Goal: Task Accomplishment & Management: Manage account settings

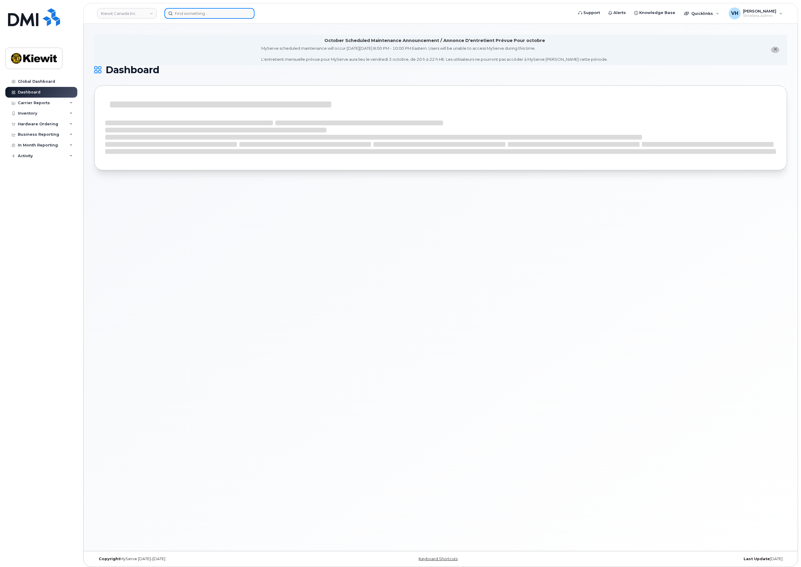
click at [224, 14] on input at bounding box center [209, 13] width 90 height 11
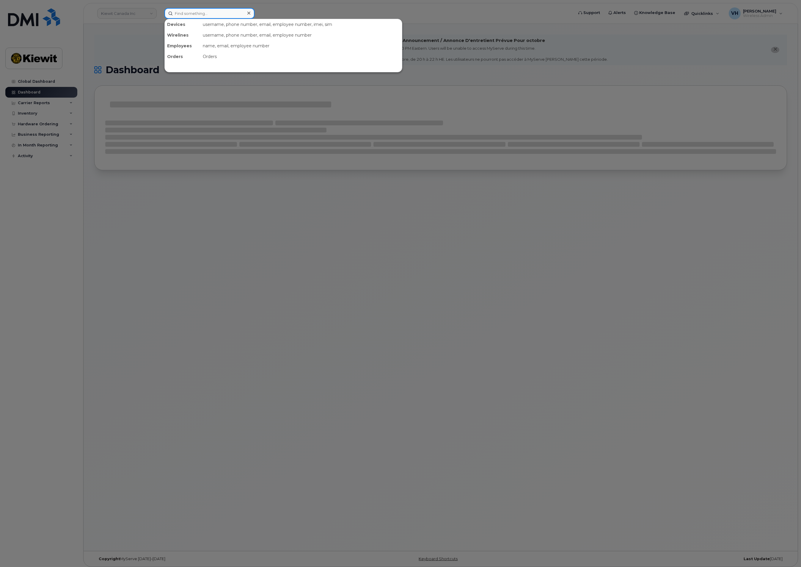
paste input "301721"
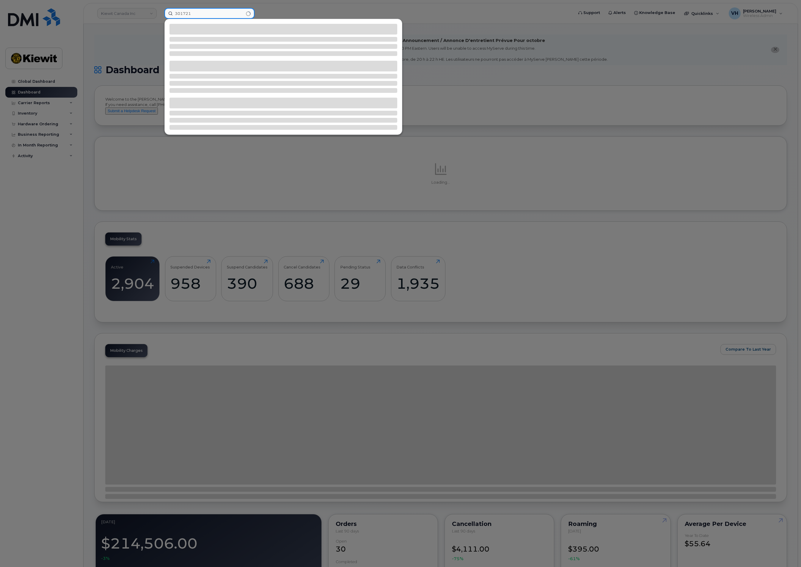
click at [197, 18] on input "301721" at bounding box center [209, 13] width 90 height 11
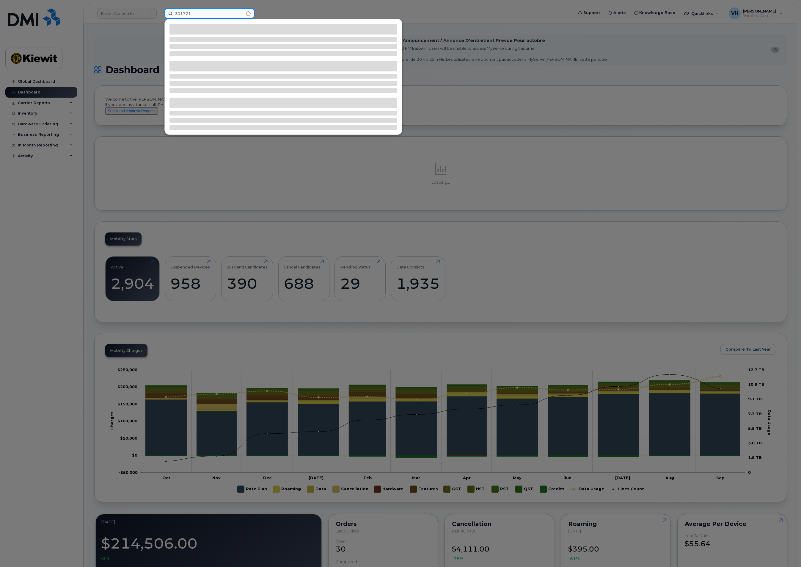
click at [204, 12] on input "301721" at bounding box center [209, 13] width 90 height 11
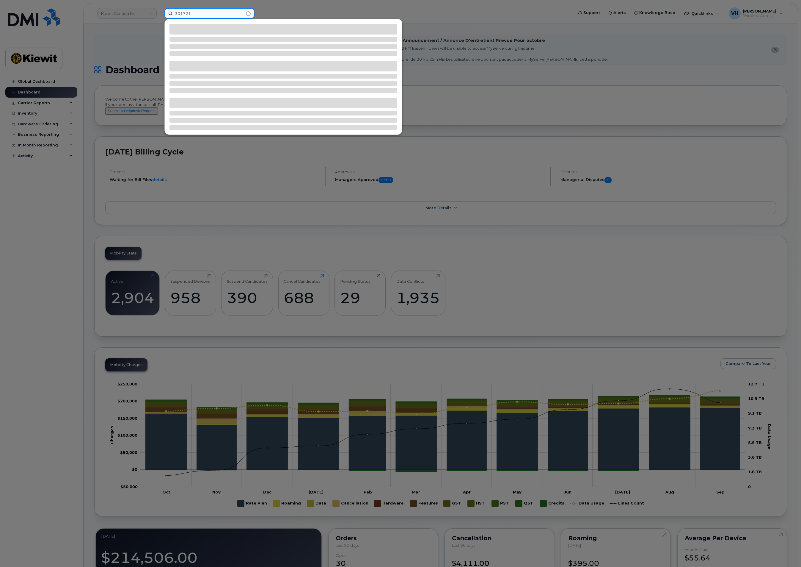
click at [228, 12] on input "301721" at bounding box center [209, 13] width 90 height 11
type input "301721"
click at [196, 10] on input "301721" at bounding box center [209, 13] width 90 height 11
click at [206, 15] on input "301721" at bounding box center [209, 13] width 90 height 11
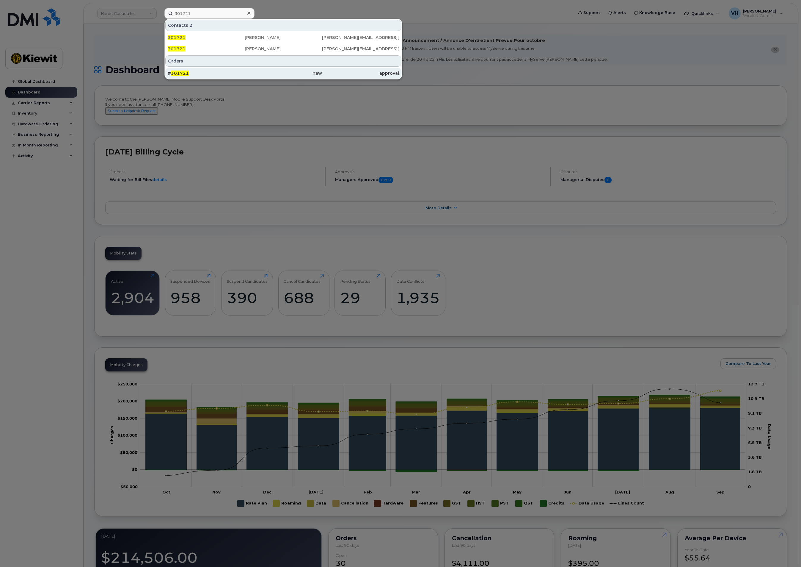
click at [237, 72] on div "# 301721" at bounding box center [206, 73] width 77 height 6
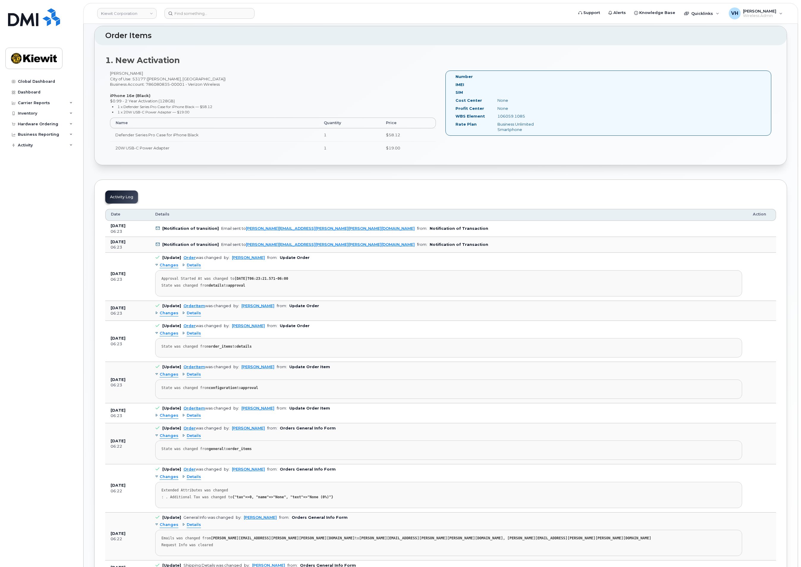
scroll to position [178, 0]
click at [37, 122] on div "Hardware Ordering" at bounding box center [38, 124] width 40 height 5
click at [29, 146] on div "Orders" at bounding box center [28, 146] width 15 height 5
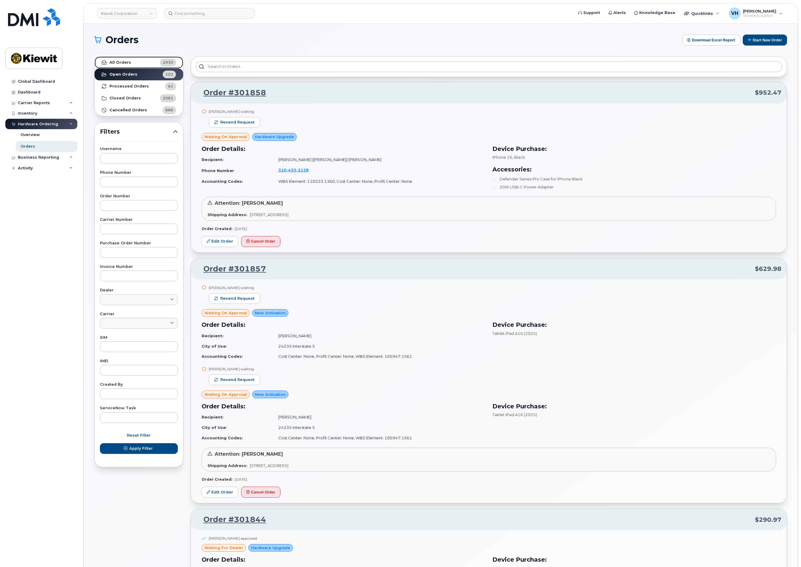
click at [136, 61] on link "All Orders 2930" at bounding box center [139, 63] width 89 height 12
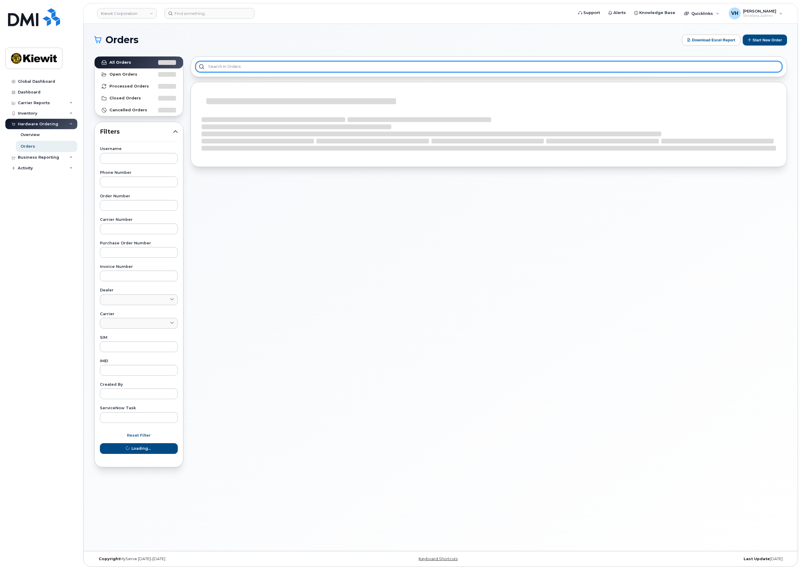
click at [241, 67] on input "text" at bounding box center [489, 66] width 586 height 11
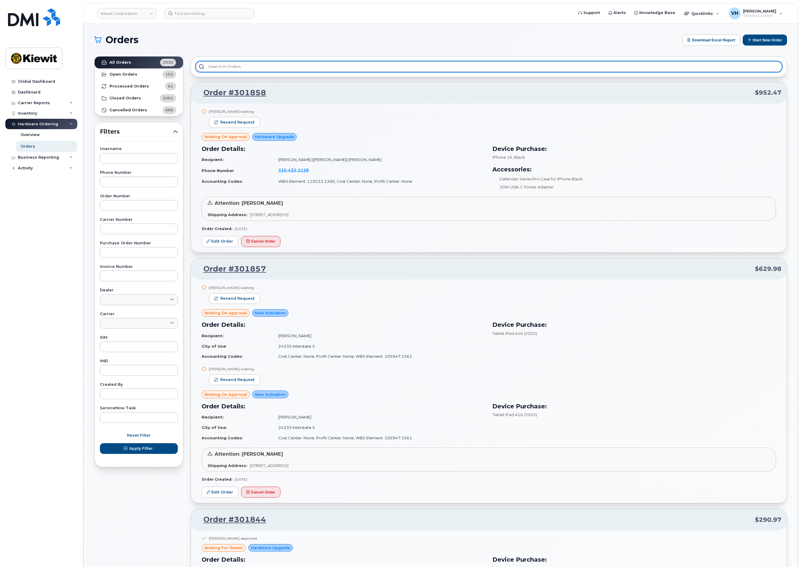
paste input "301721"
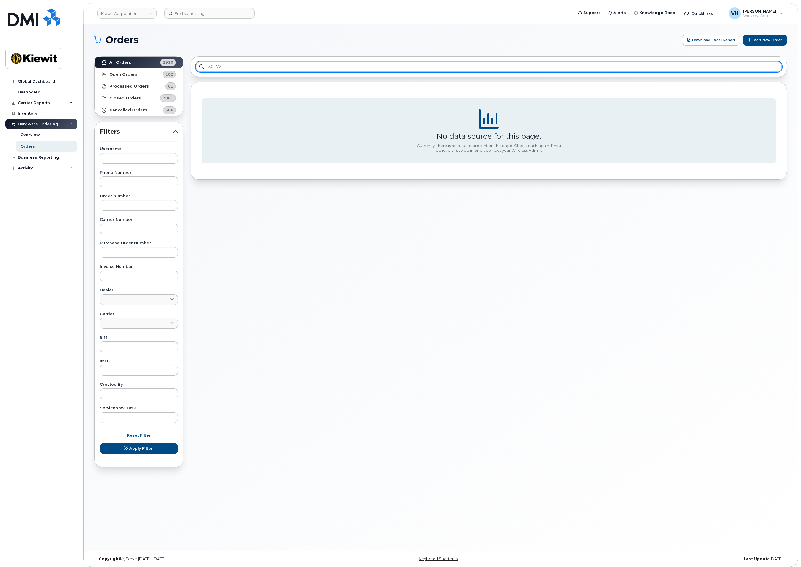
type input "301721"
click at [259, 65] on input "301721" at bounding box center [489, 66] width 586 height 11
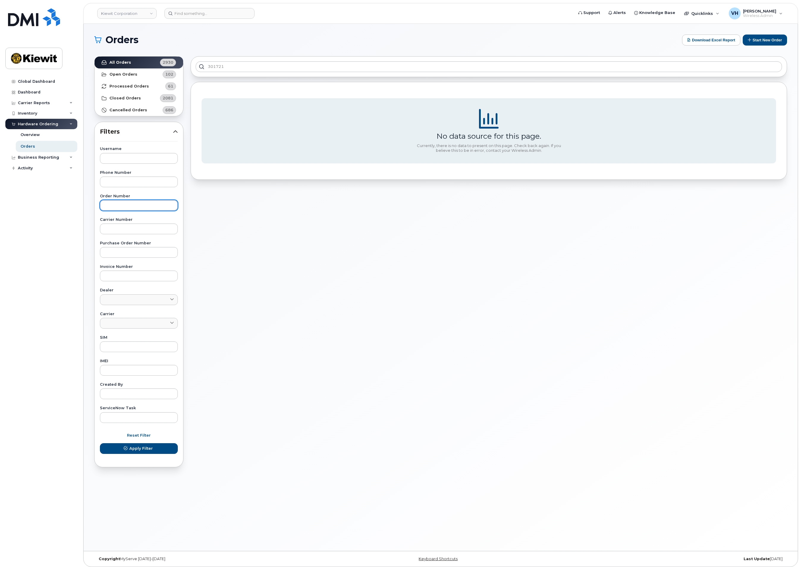
click at [130, 200] on input "text" at bounding box center [139, 205] width 78 height 11
paste input "301721"
type input "301721"
click at [132, 447] on span "Apply Filter" at bounding box center [140, 448] width 23 height 6
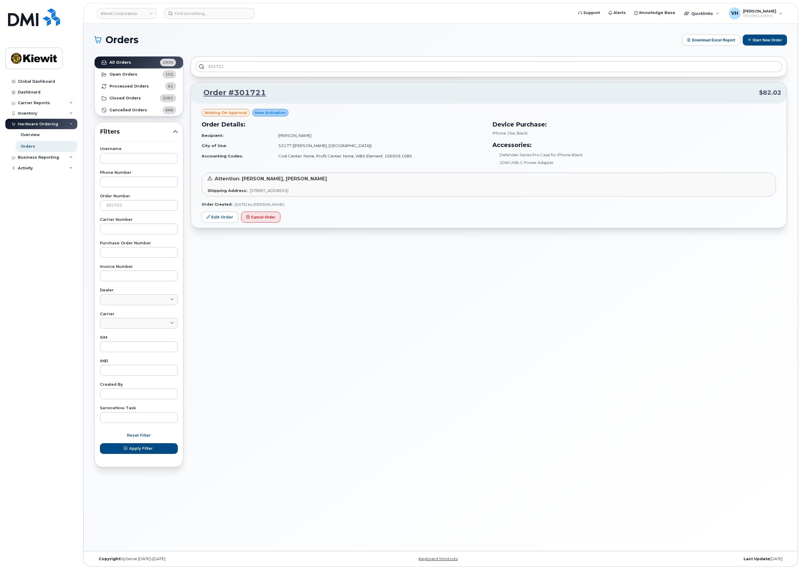
click at [295, 137] on td "[PERSON_NAME]" at bounding box center [379, 135] width 212 height 10
click at [219, 217] on link "Edit Order" at bounding box center [220, 216] width 37 height 11
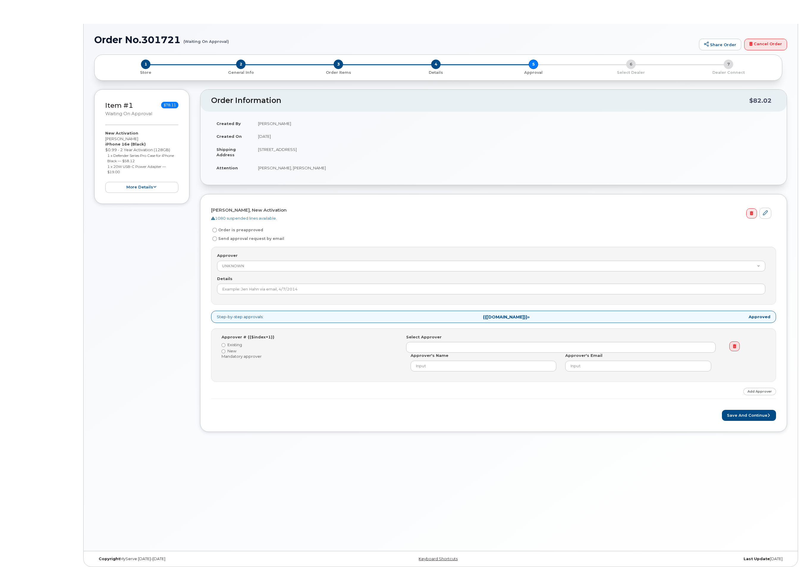
radio input "true"
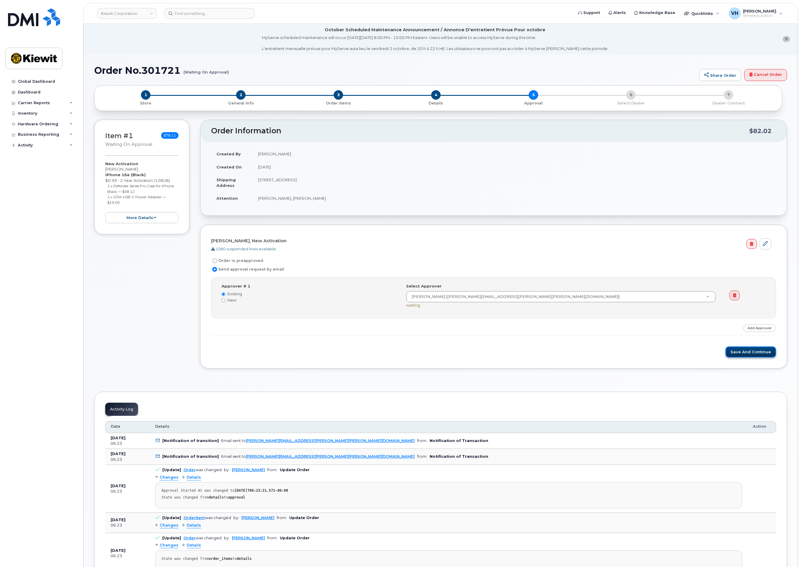
click at [754, 355] on button "Save and Continue" at bounding box center [751, 351] width 51 height 11
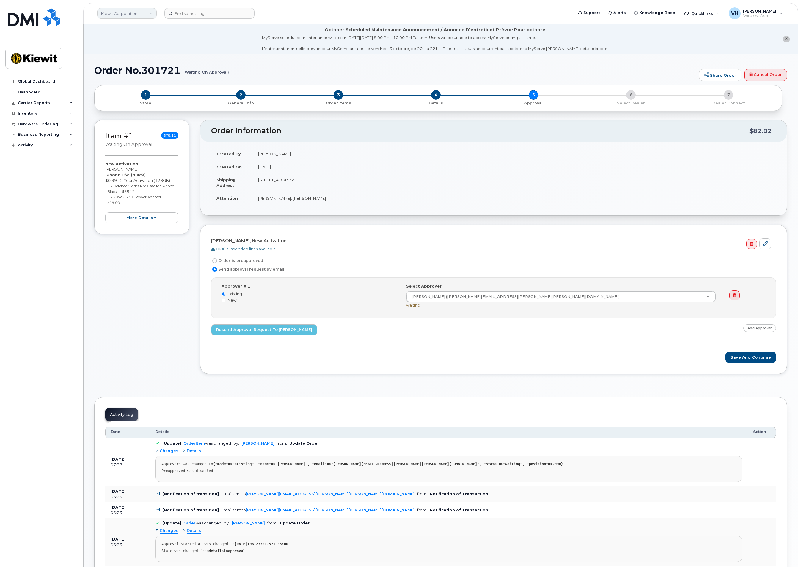
click at [154, 15] on link "Kiewit Corporation" at bounding box center [126, 13] width 59 height 11
click at [41, 125] on div "Hardware Ordering" at bounding box center [38, 124] width 40 height 5
click at [29, 147] on div "Orders" at bounding box center [28, 146] width 15 height 5
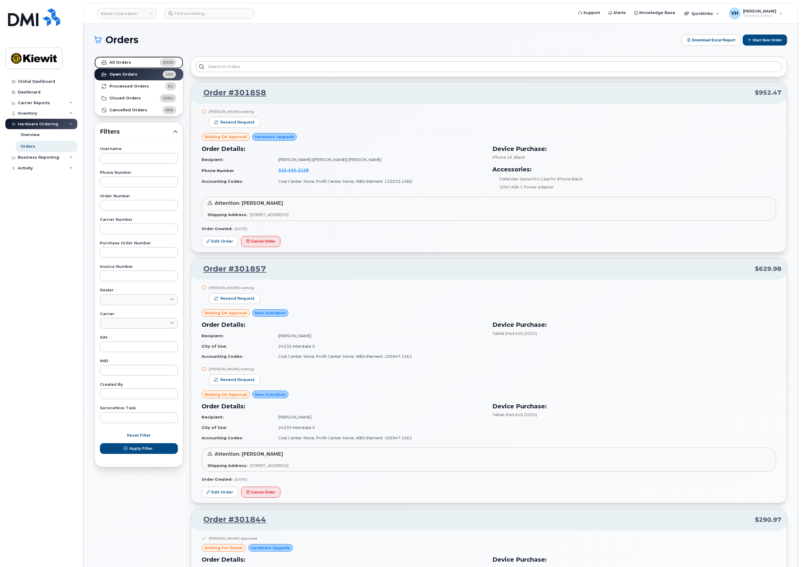
click at [122, 63] on strong "All Orders" at bounding box center [120, 62] width 22 height 5
click at [113, 207] on input "text" at bounding box center [139, 205] width 78 height 11
click at [184, 13] on input at bounding box center [209, 13] width 90 height 11
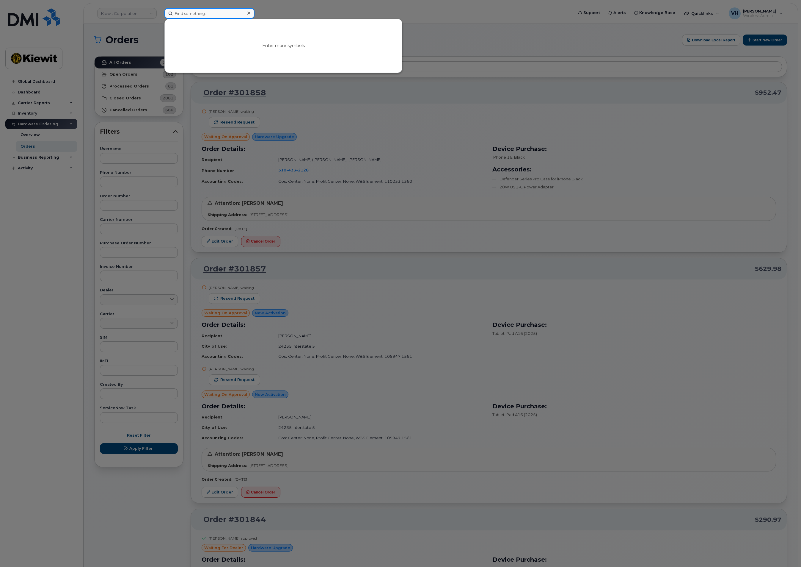
click at [200, 13] on input at bounding box center [209, 13] width 90 height 11
paste input "301721"
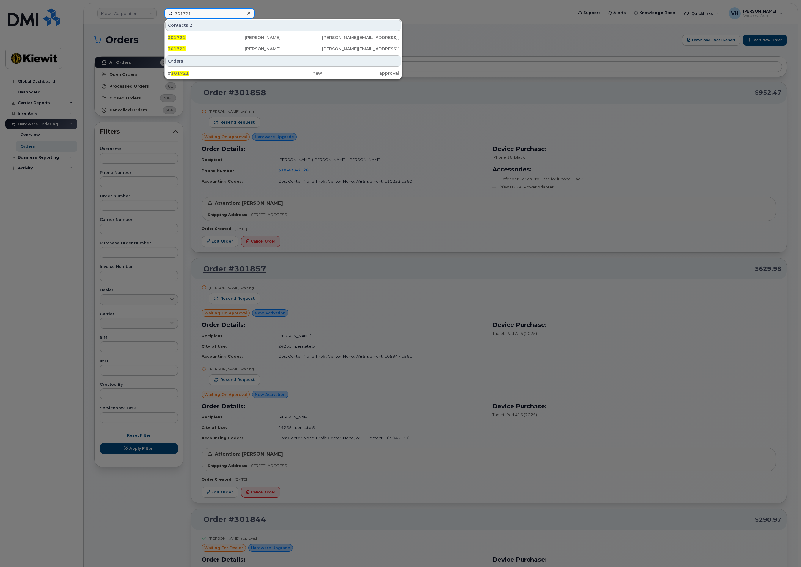
click at [205, 15] on input "301721" at bounding box center [209, 13] width 90 height 11
type input "301721"
click at [183, 71] on span "301721" at bounding box center [180, 72] width 18 height 5
